Goal: Task Accomplishment & Management: Use online tool/utility

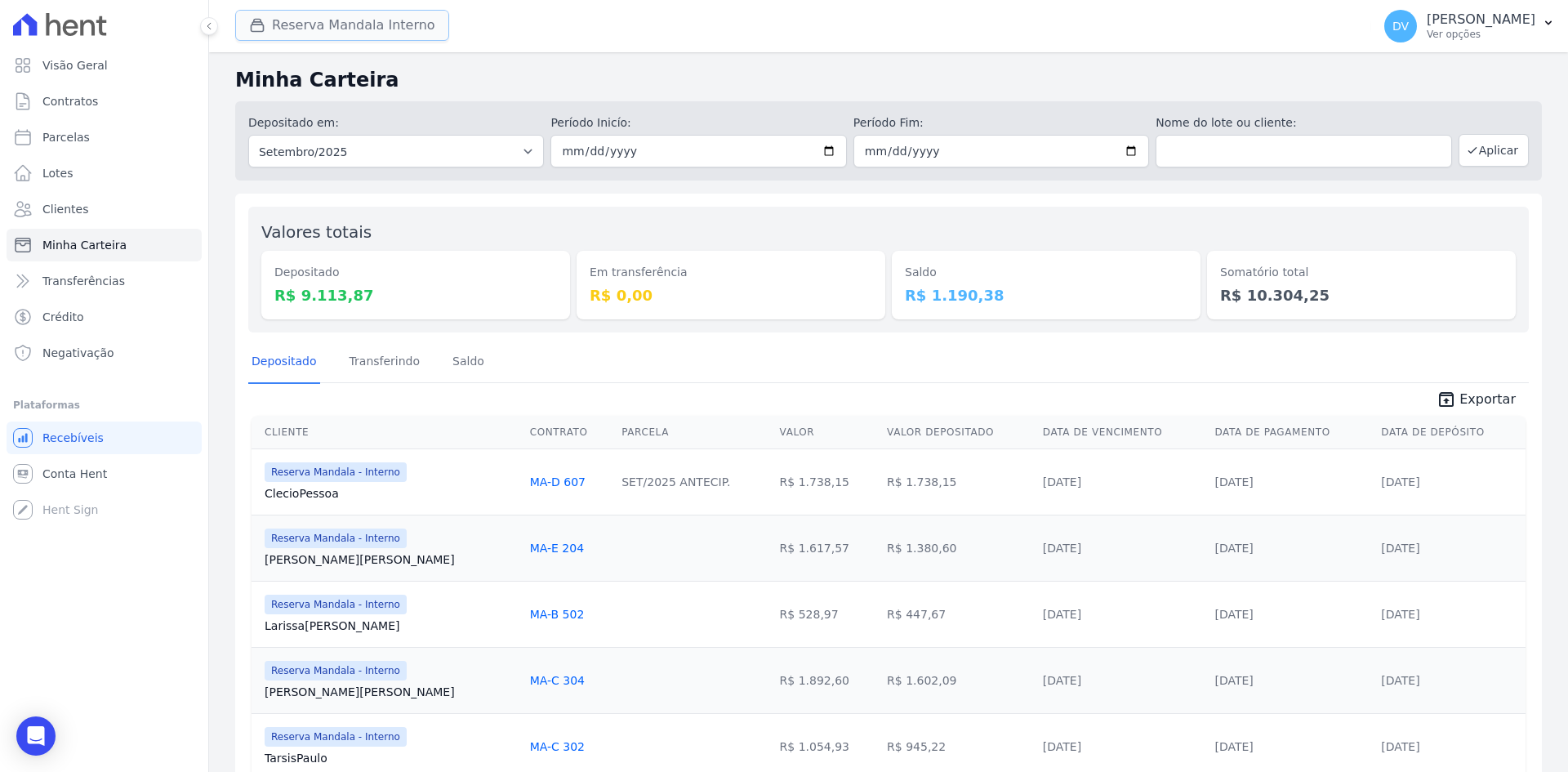
click at [325, 22] on button "Reserva Mandala Interno" at bounding box center [342, 25] width 214 height 31
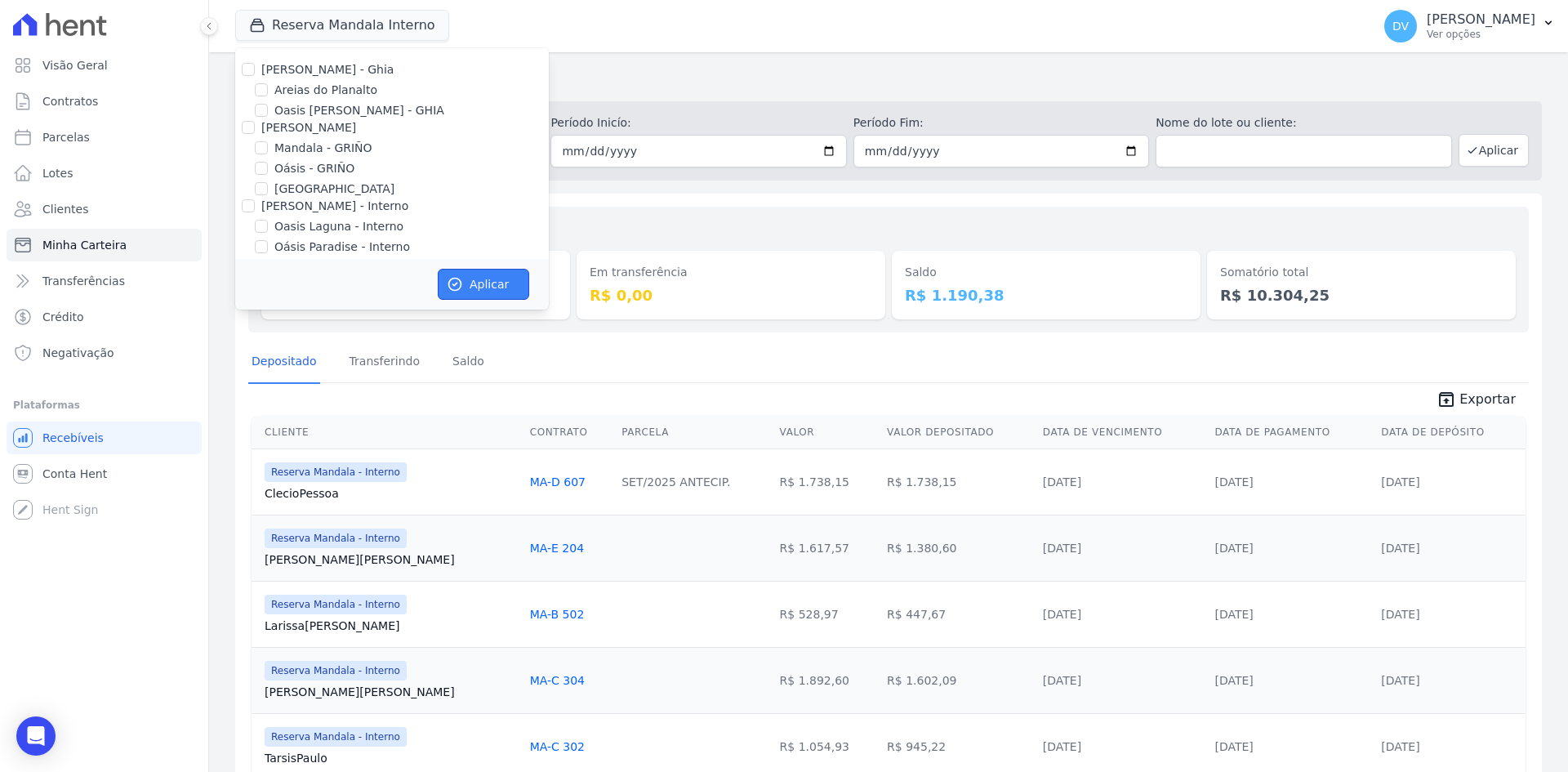
click at [474, 275] on button "Aplicar" at bounding box center [483, 284] width 92 height 31
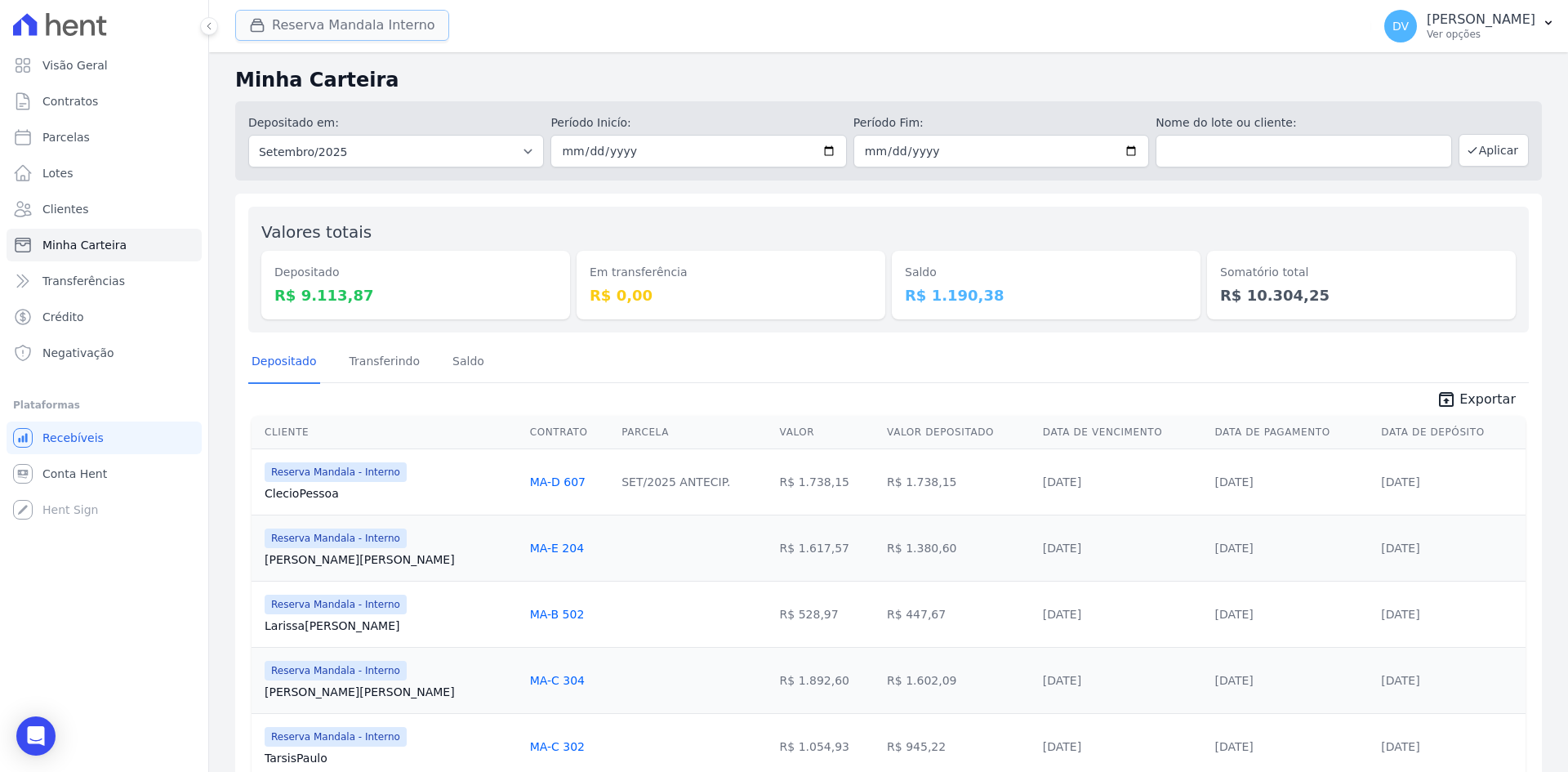
click at [350, 25] on button "Reserva Mandala Interno" at bounding box center [342, 25] width 214 height 31
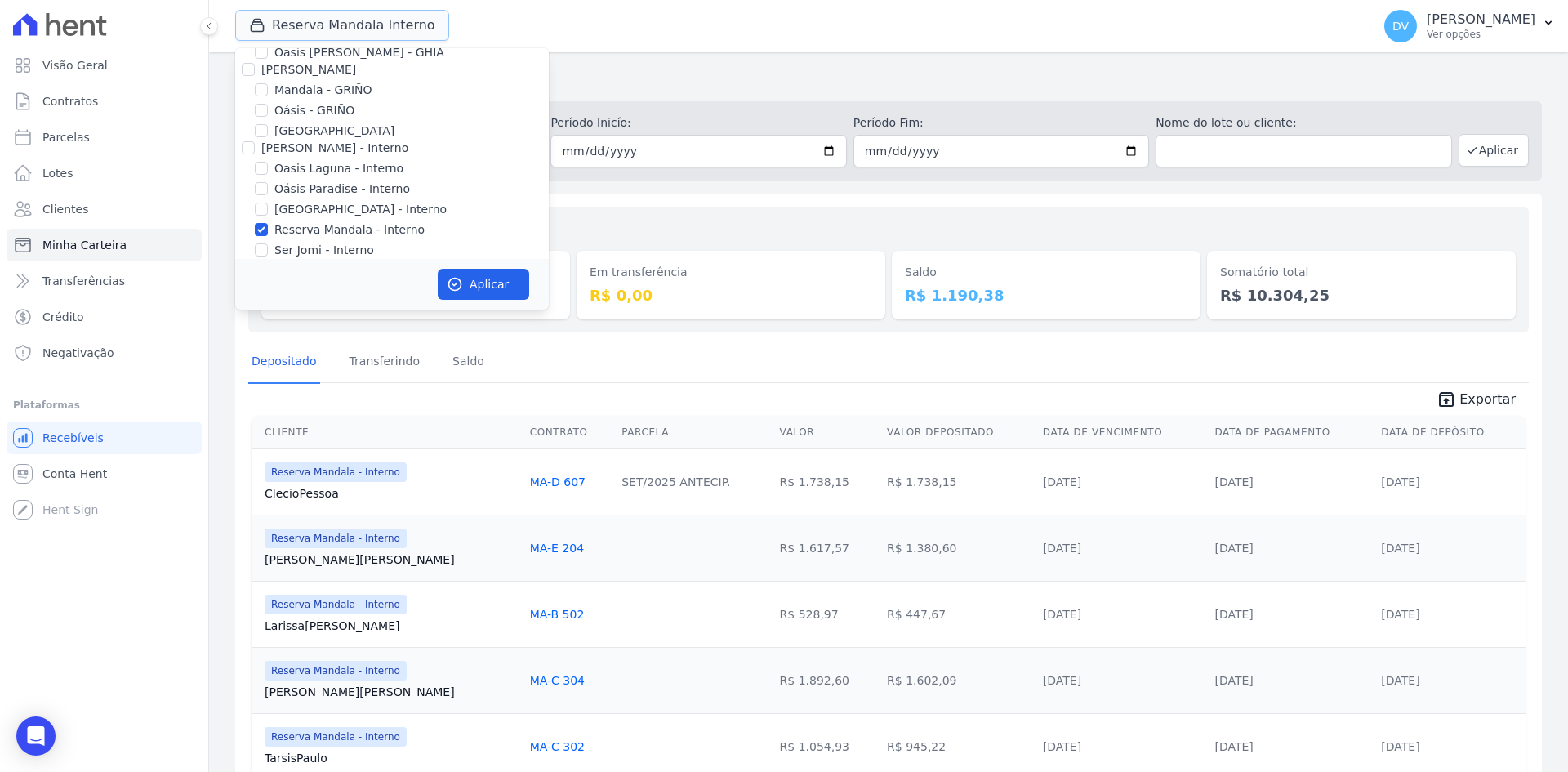
scroll to position [129, 0]
click at [259, 156] on input "Reserva Mandala - Interno" at bounding box center [261, 158] width 13 height 13
checkbox input "false"
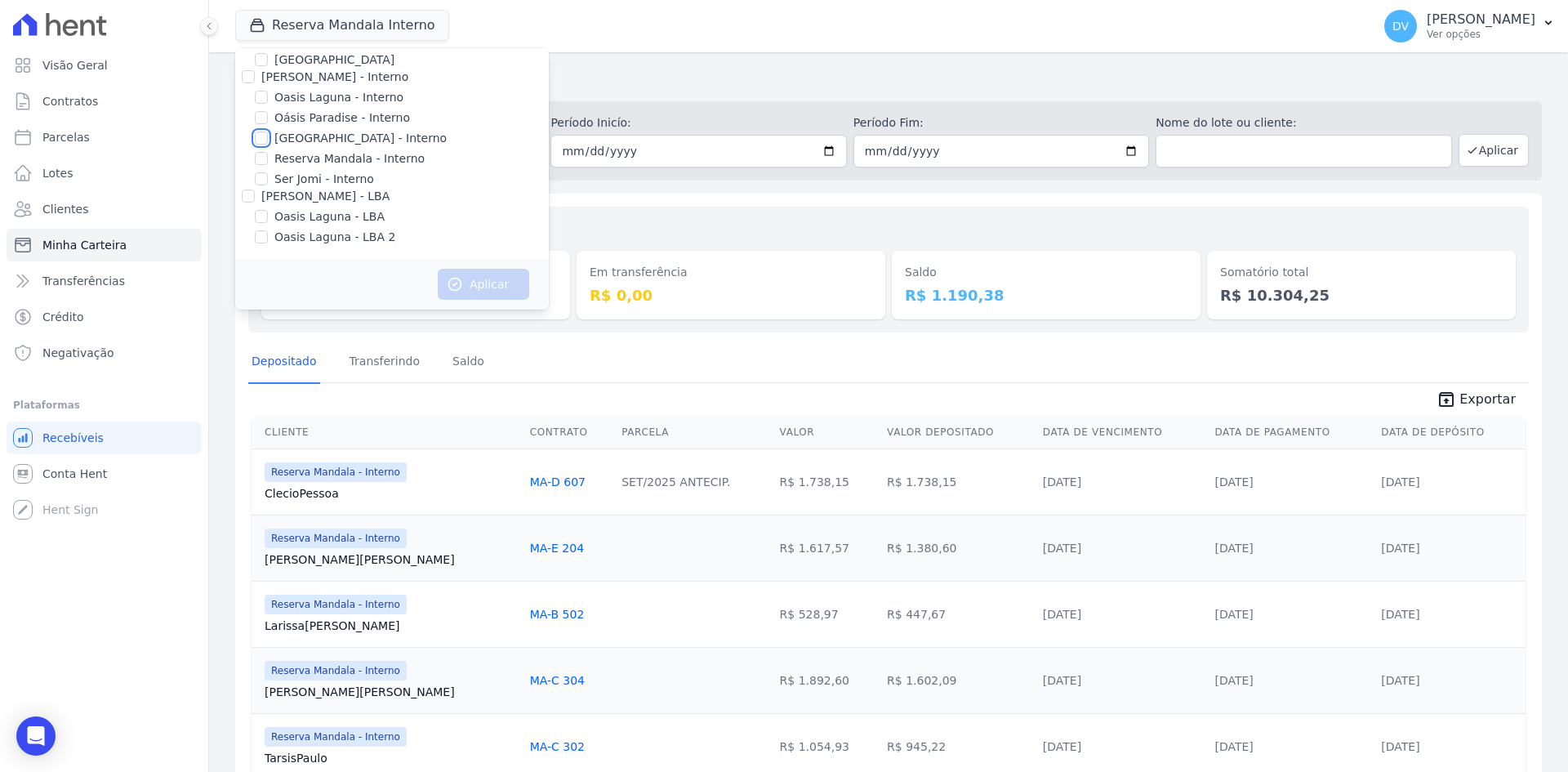
click at [260, 134] on input "[GEOGRAPHIC_DATA] - Interno" at bounding box center [261, 137] width 13 height 13
checkbox input "true"
click at [480, 291] on button "Aplicar" at bounding box center [483, 284] width 92 height 31
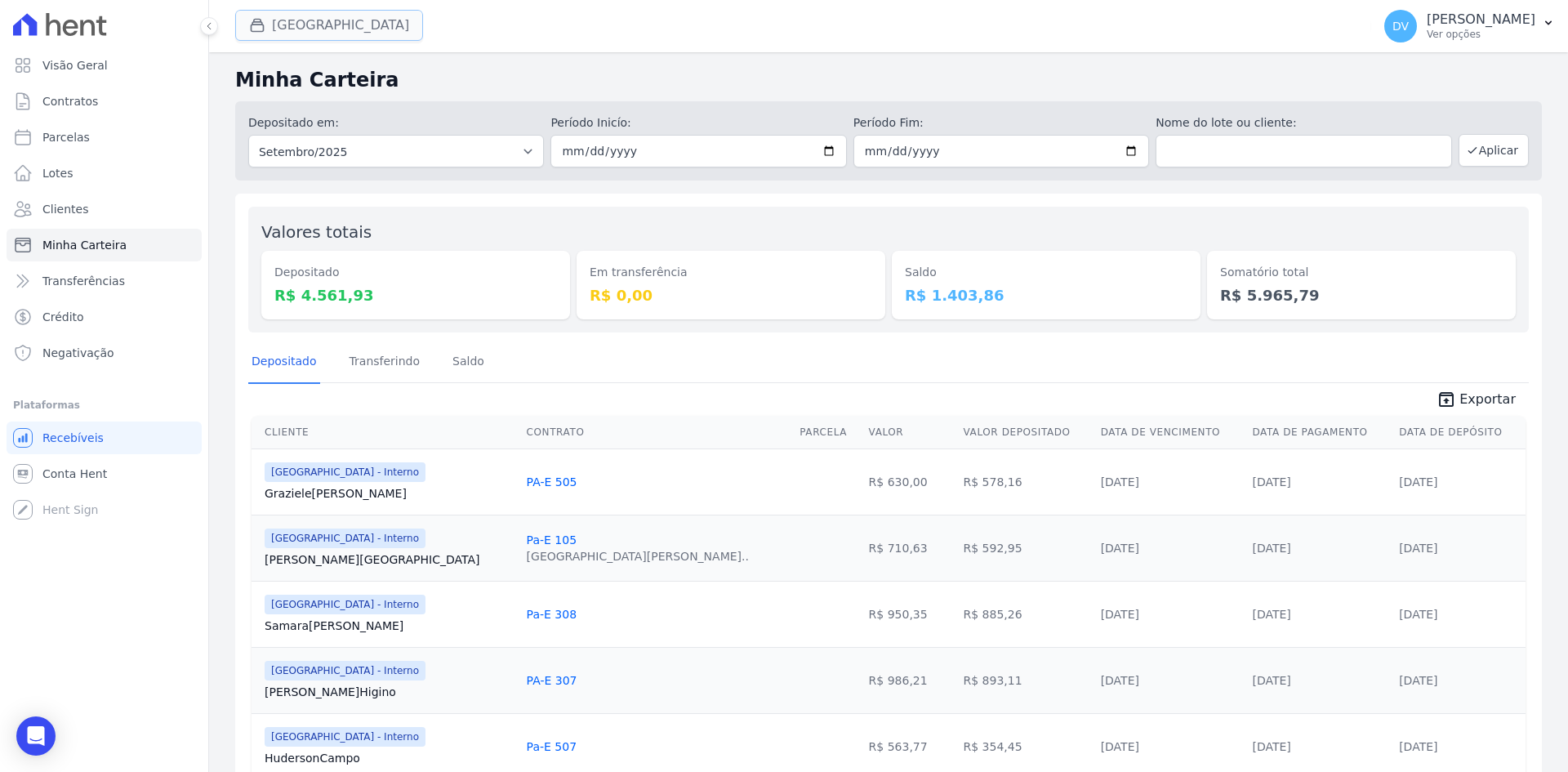
click at [336, 27] on button "[GEOGRAPHIC_DATA]" at bounding box center [329, 25] width 188 height 31
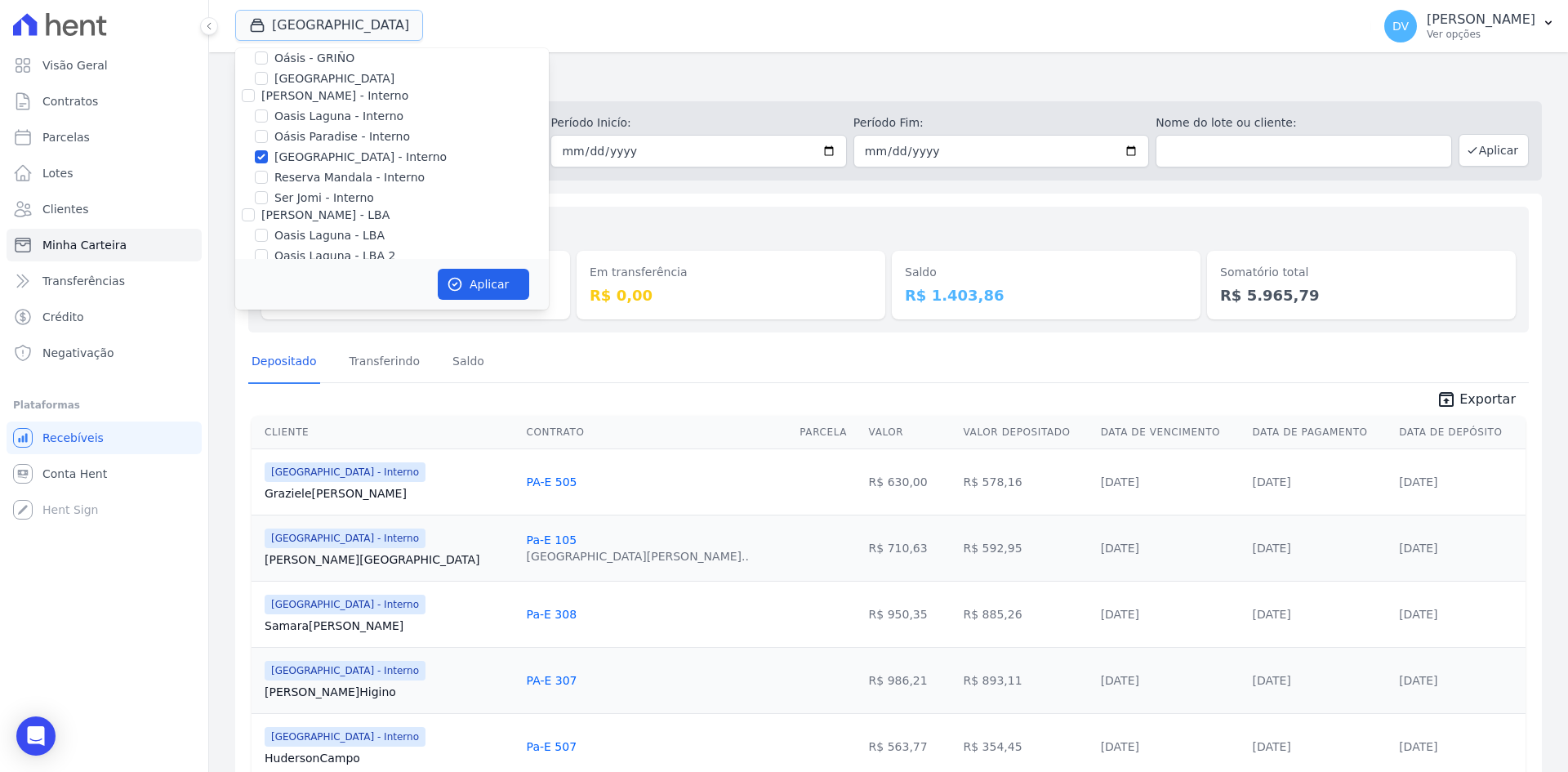
scroll to position [129, 0]
click at [260, 141] on input "[GEOGRAPHIC_DATA] - Interno" at bounding box center [261, 137] width 13 height 13
checkbox input "false"
click at [263, 94] on input "Oasis Laguna - Interno" at bounding box center [261, 97] width 13 height 13
checkbox input "true"
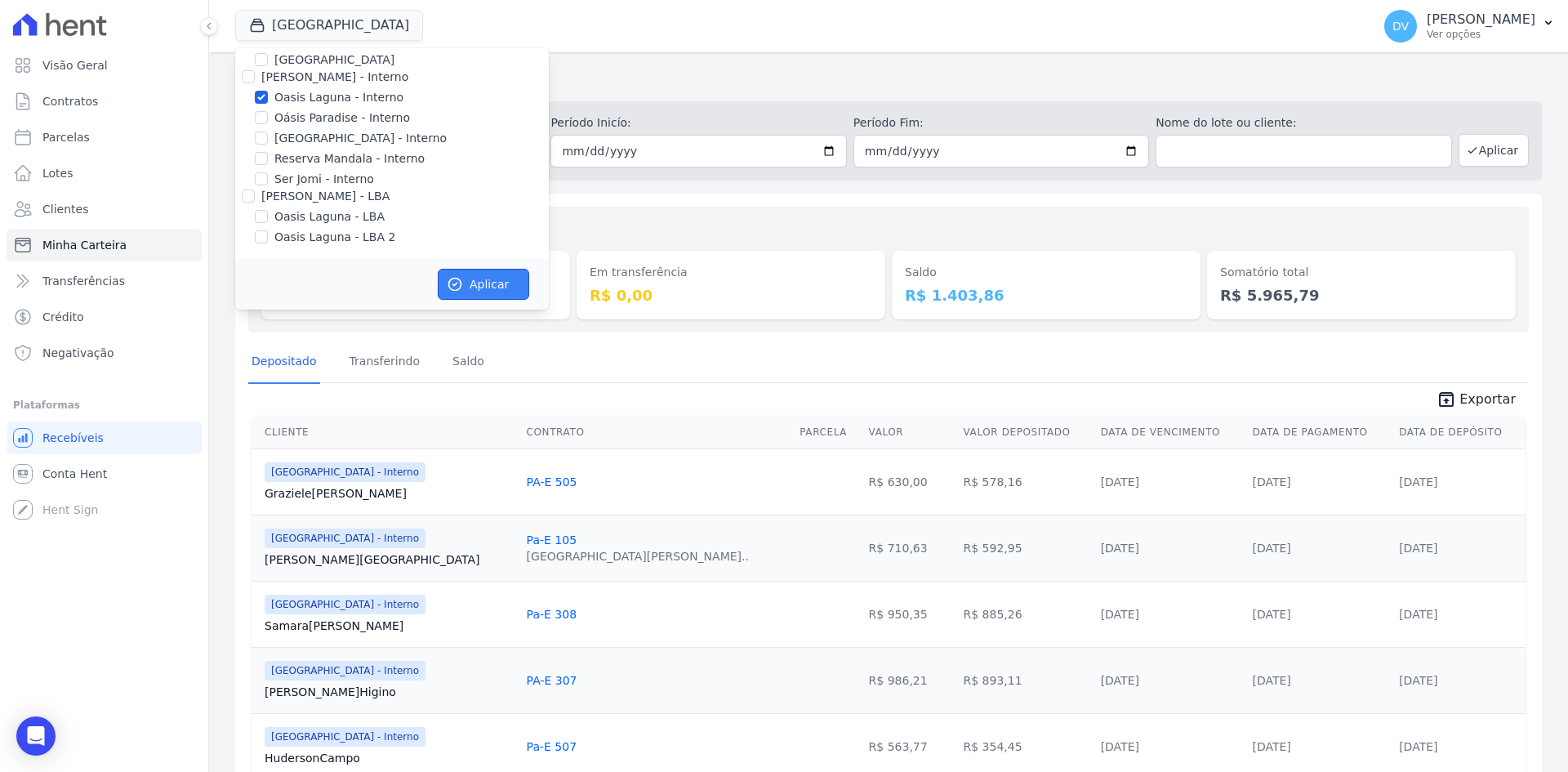
click at [461, 291] on icon "button" at bounding box center [454, 284] width 17 height 17
